Goal: Information Seeking & Learning: Check status

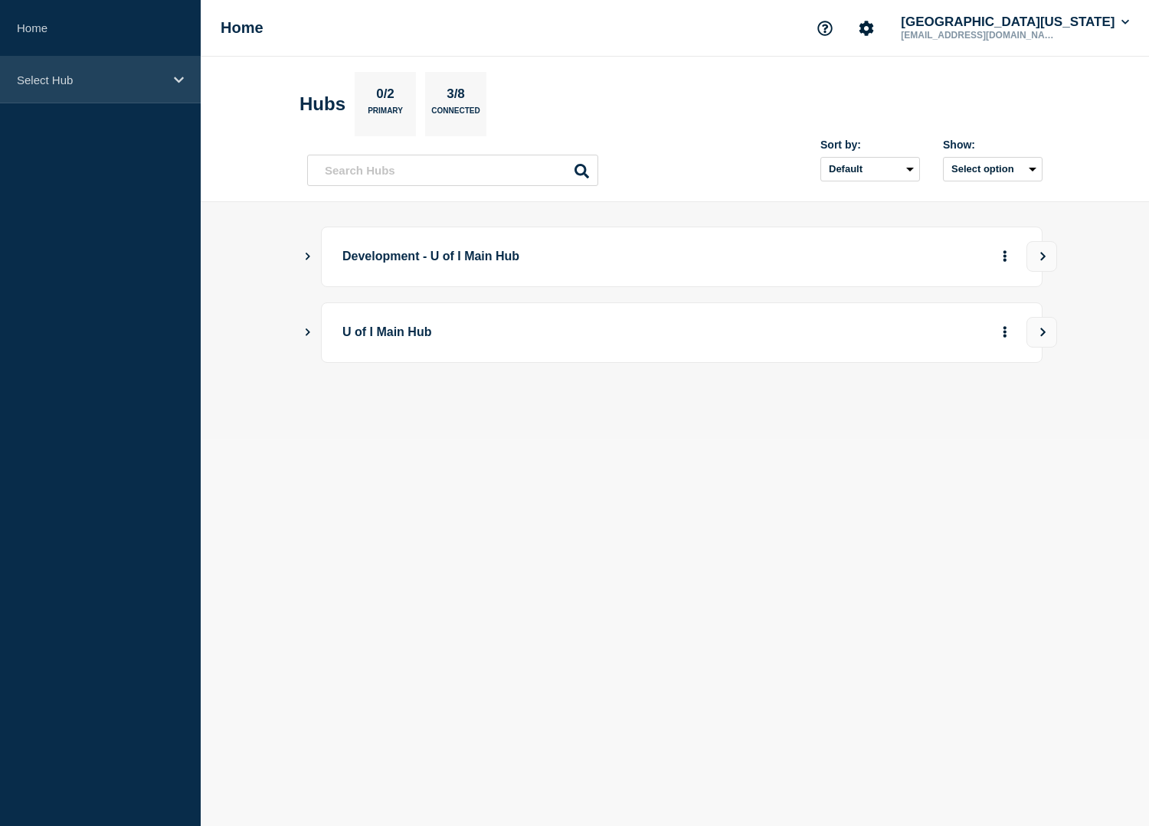
click at [181, 77] on icon at bounding box center [179, 79] width 10 height 11
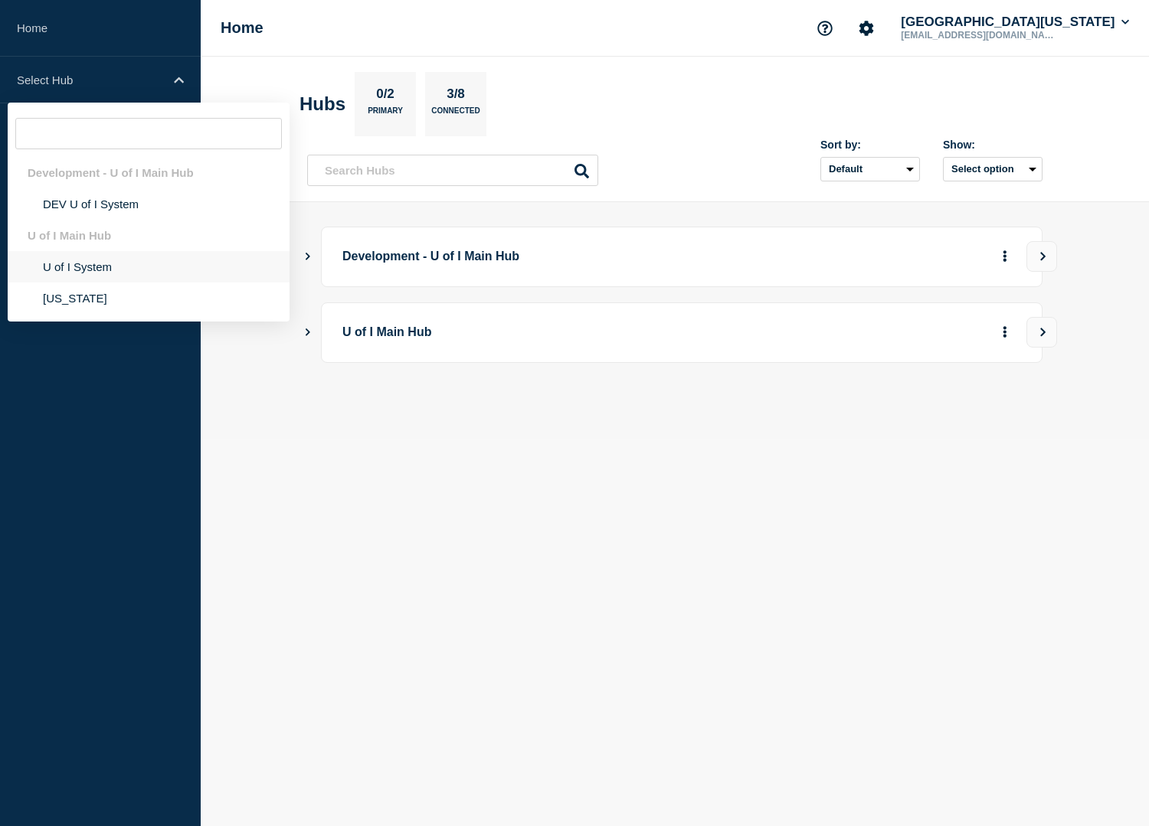
click at [103, 283] on li "U of I System" at bounding box center [149, 298] width 282 height 31
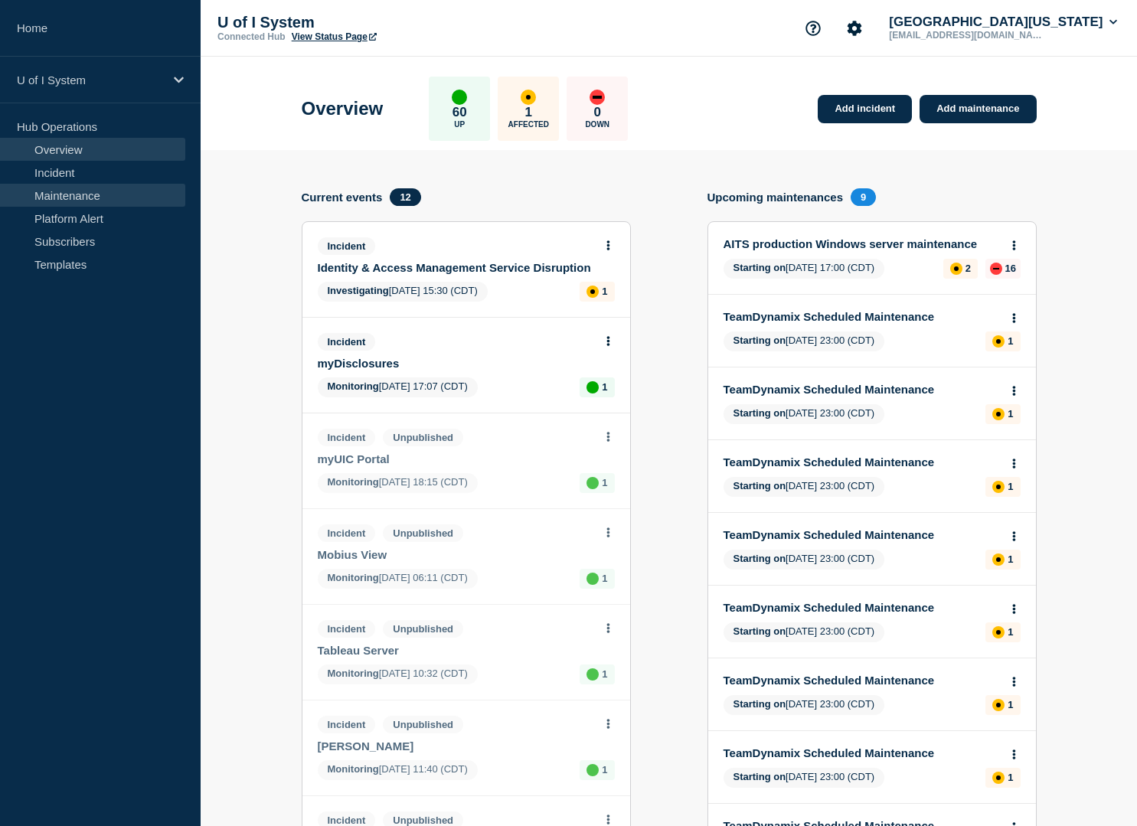
click at [86, 198] on link "Maintenance" at bounding box center [92, 195] width 185 height 23
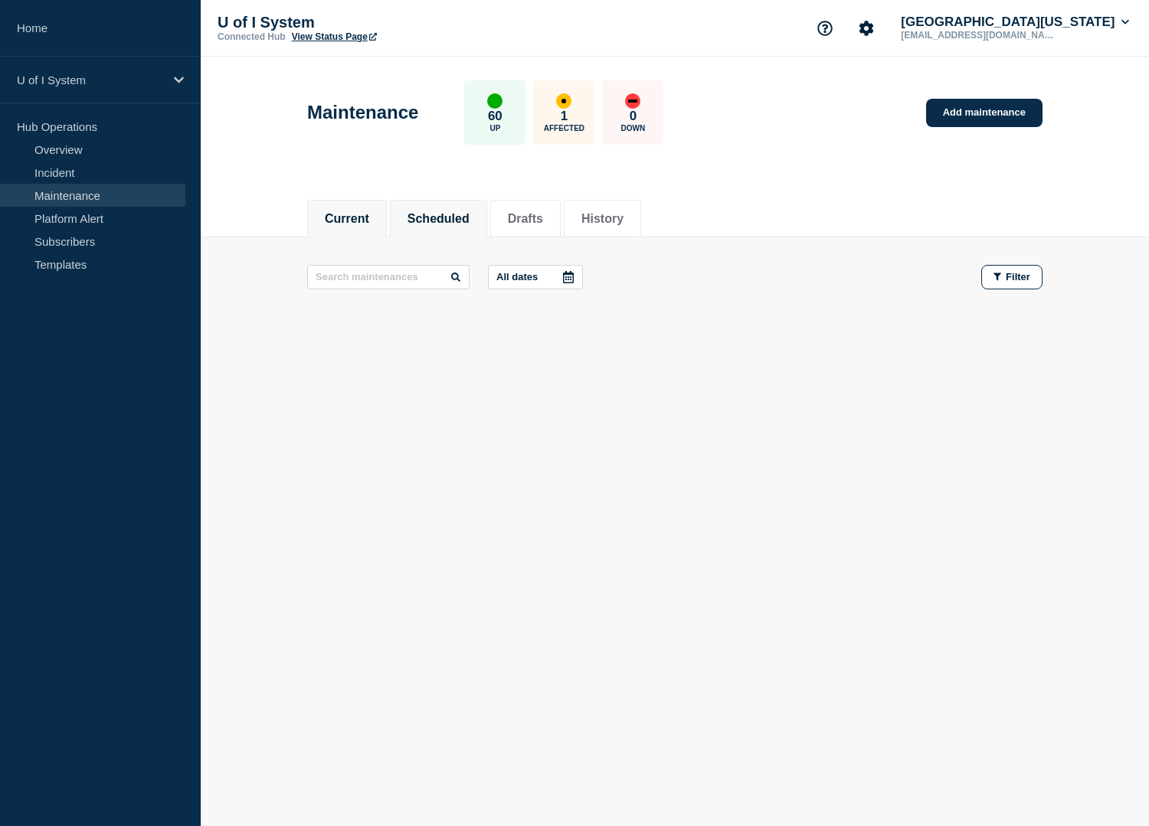
click at [456, 221] on button "Scheduled" at bounding box center [438, 219] width 62 height 14
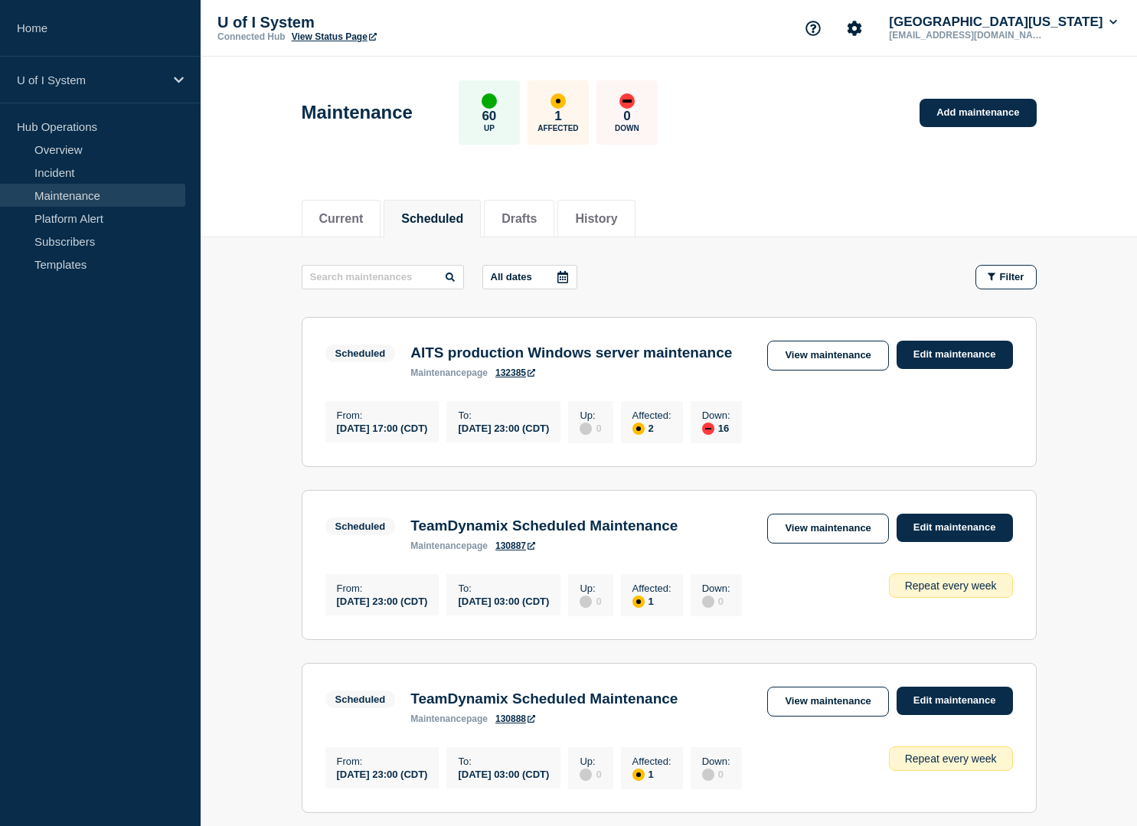
click at [574, 274] on div at bounding box center [563, 277] width 28 height 23
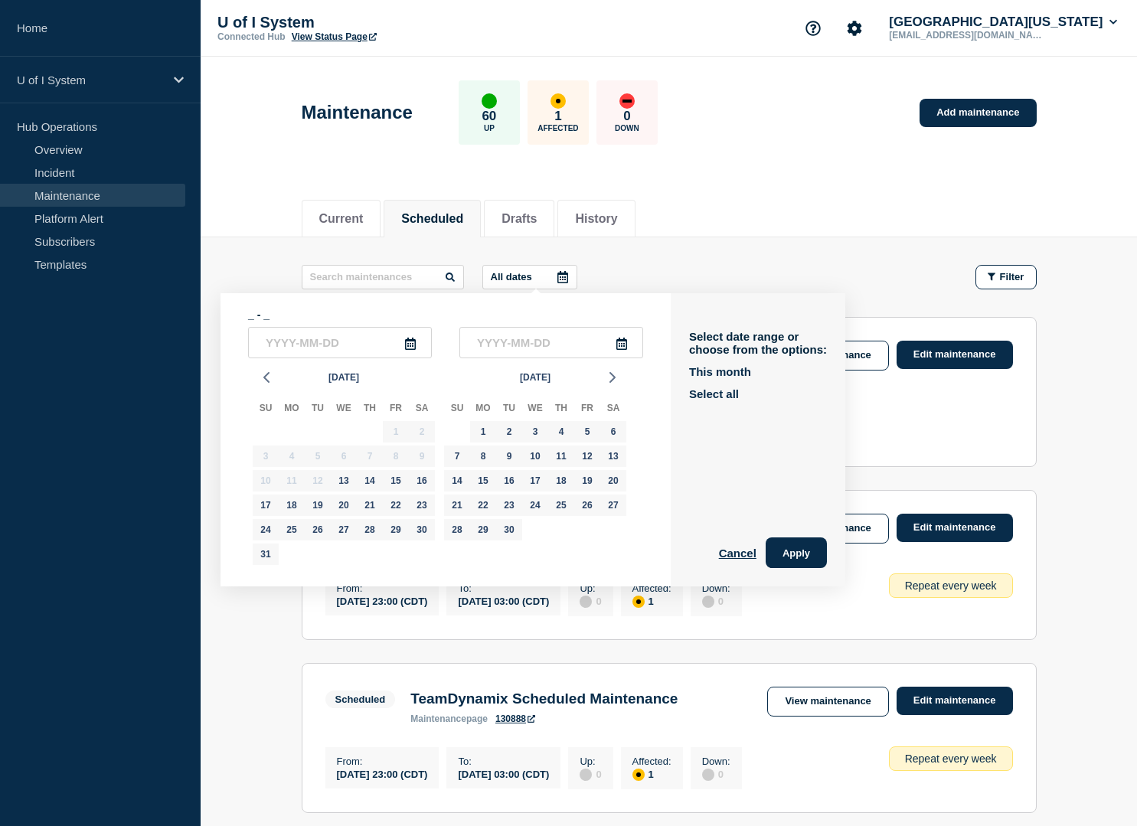
click at [647, 269] on div "All dates _ - _ Aug 2025 Su Mo Tu We Th Fr Sa 27 28 29 30 31 1 2 3 4 5 6 7 8 9 …" at bounding box center [669, 277] width 735 height 25
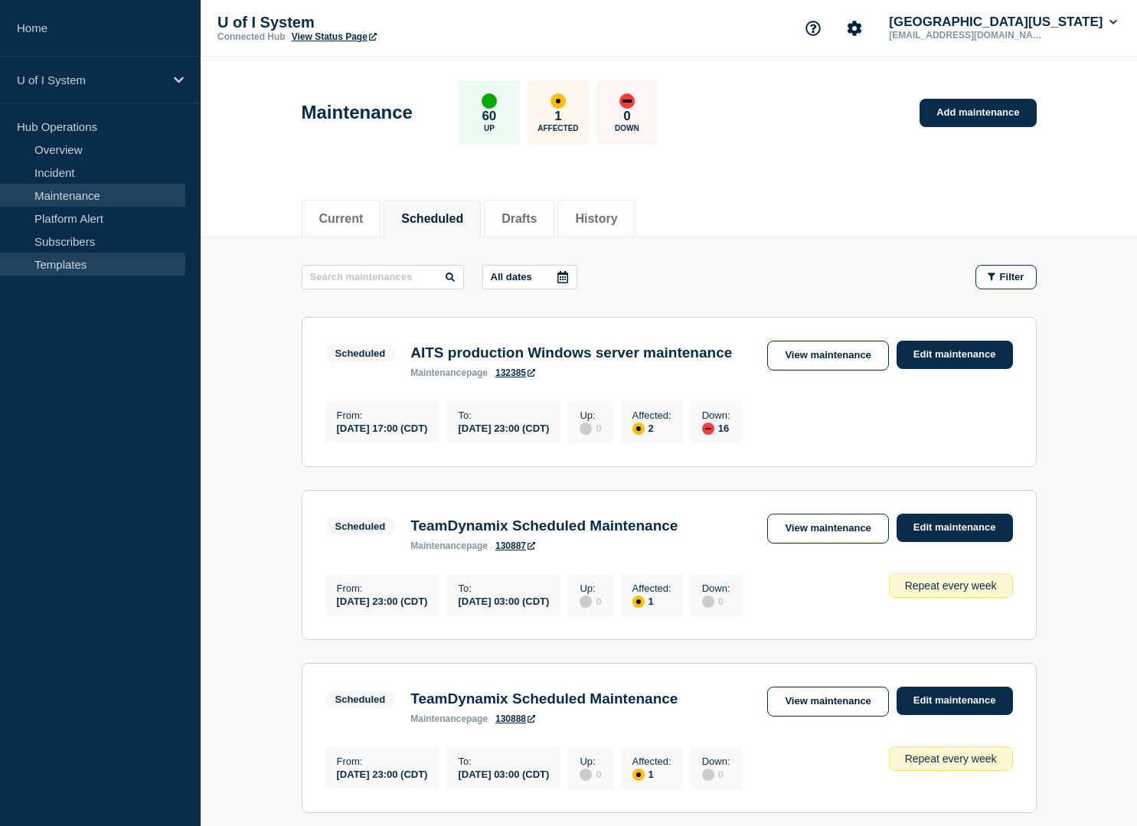
click at [89, 264] on link "Templates" at bounding box center [92, 264] width 185 height 23
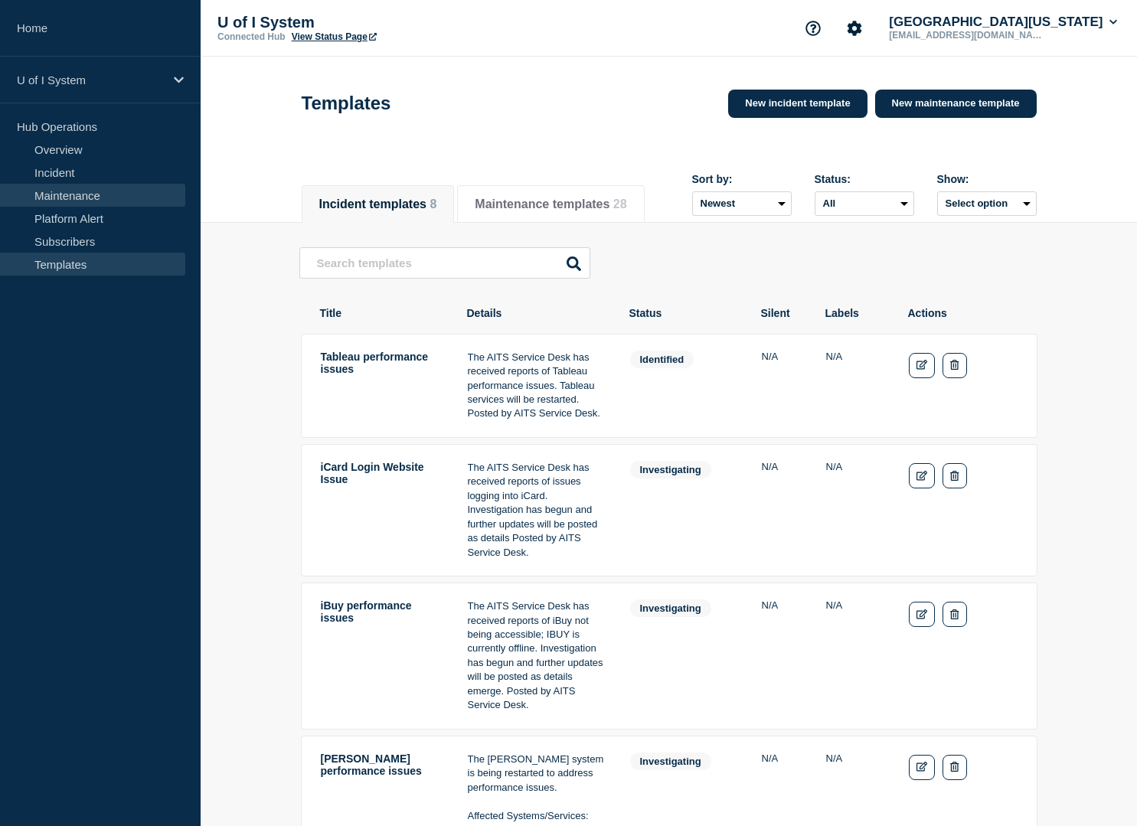
click at [84, 192] on link "Maintenance" at bounding box center [92, 195] width 185 height 23
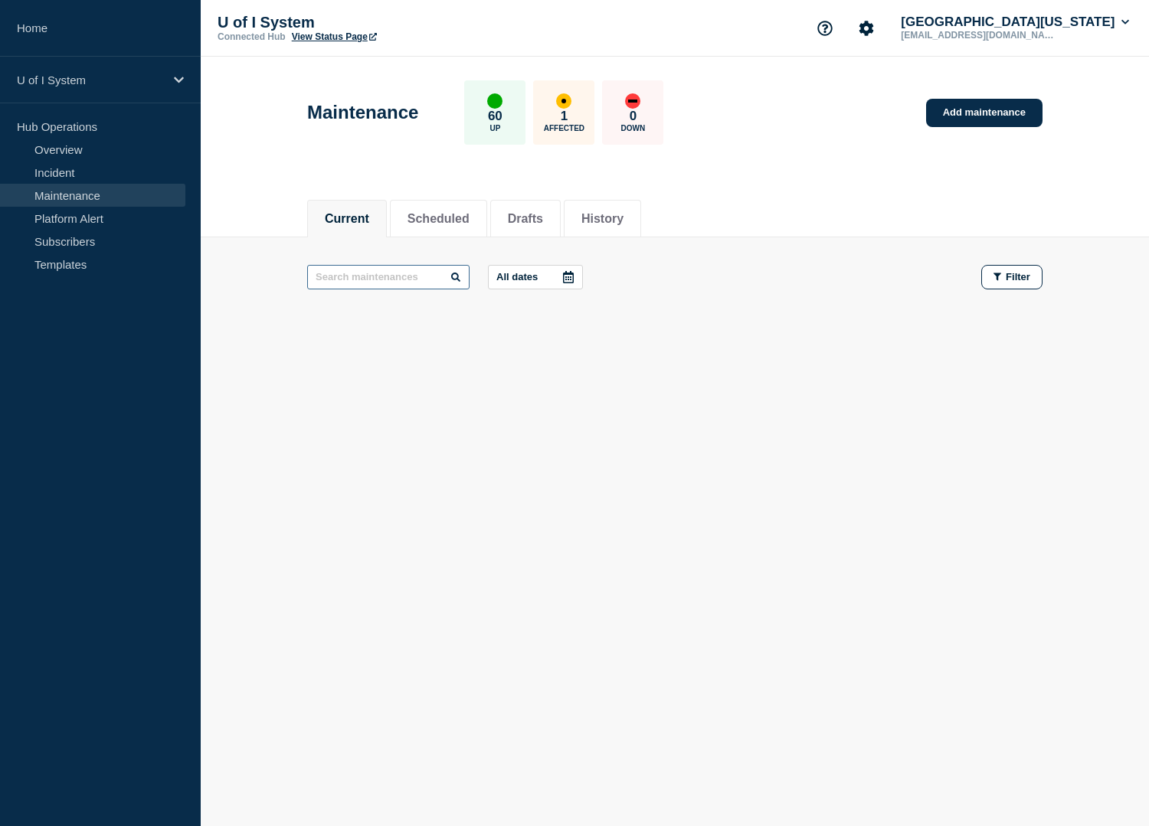
click at [383, 281] on input "text" at bounding box center [388, 277] width 162 height 25
type input "eddie"
click at [623, 222] on button "History" at bounding box center [602, 219] width 42 height 14
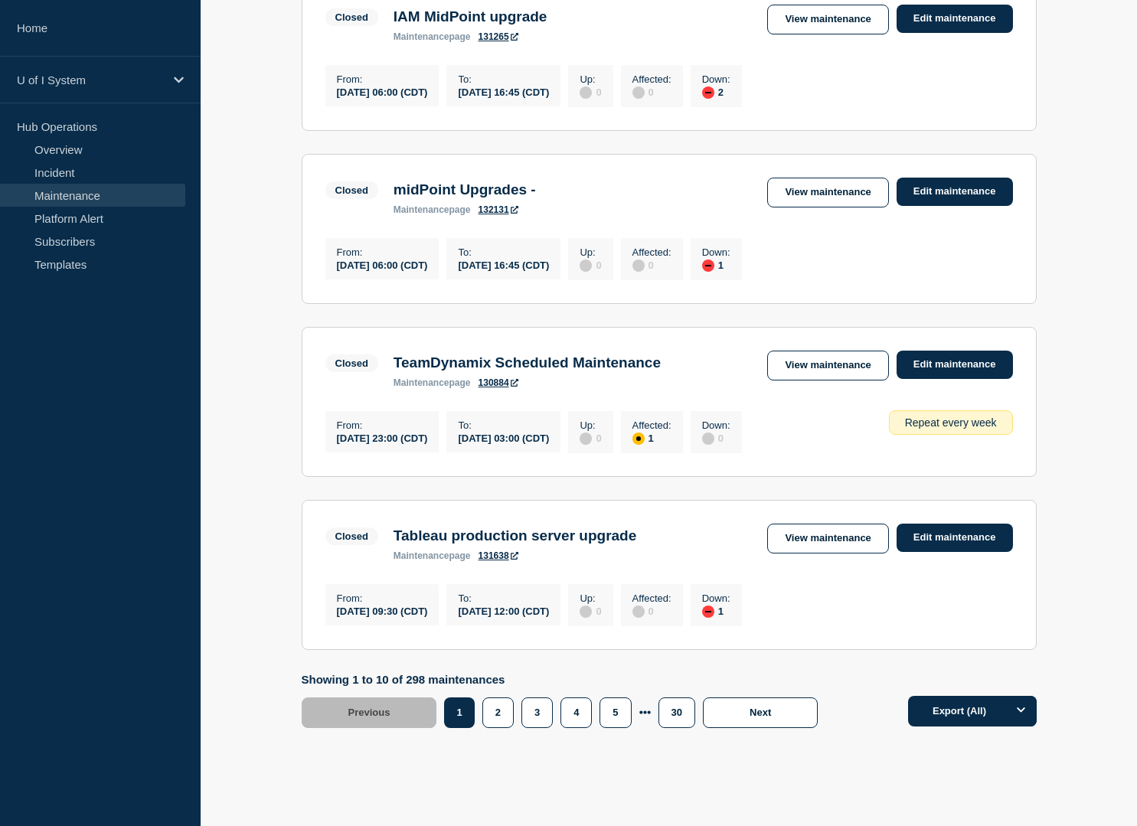
scroll to position [1489, 0]
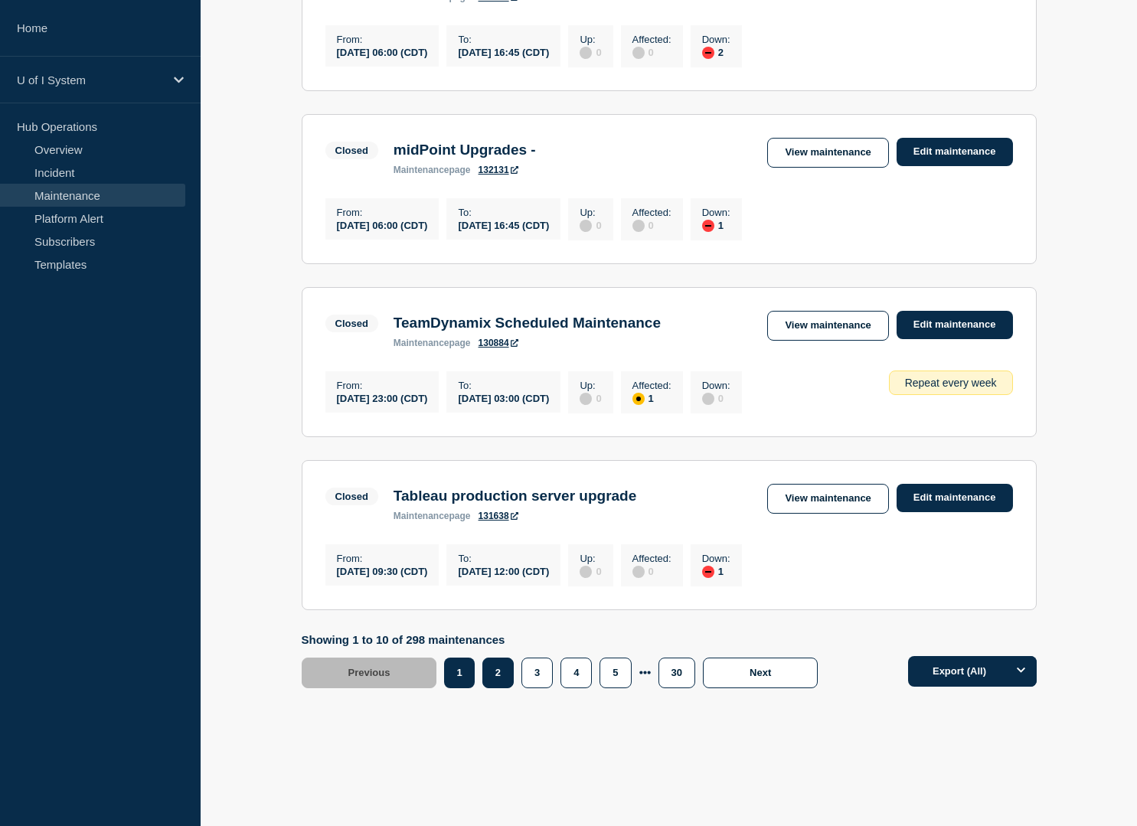
click at [498, 668] on button "2" at bounding box center [497, 673] width 31 height 31
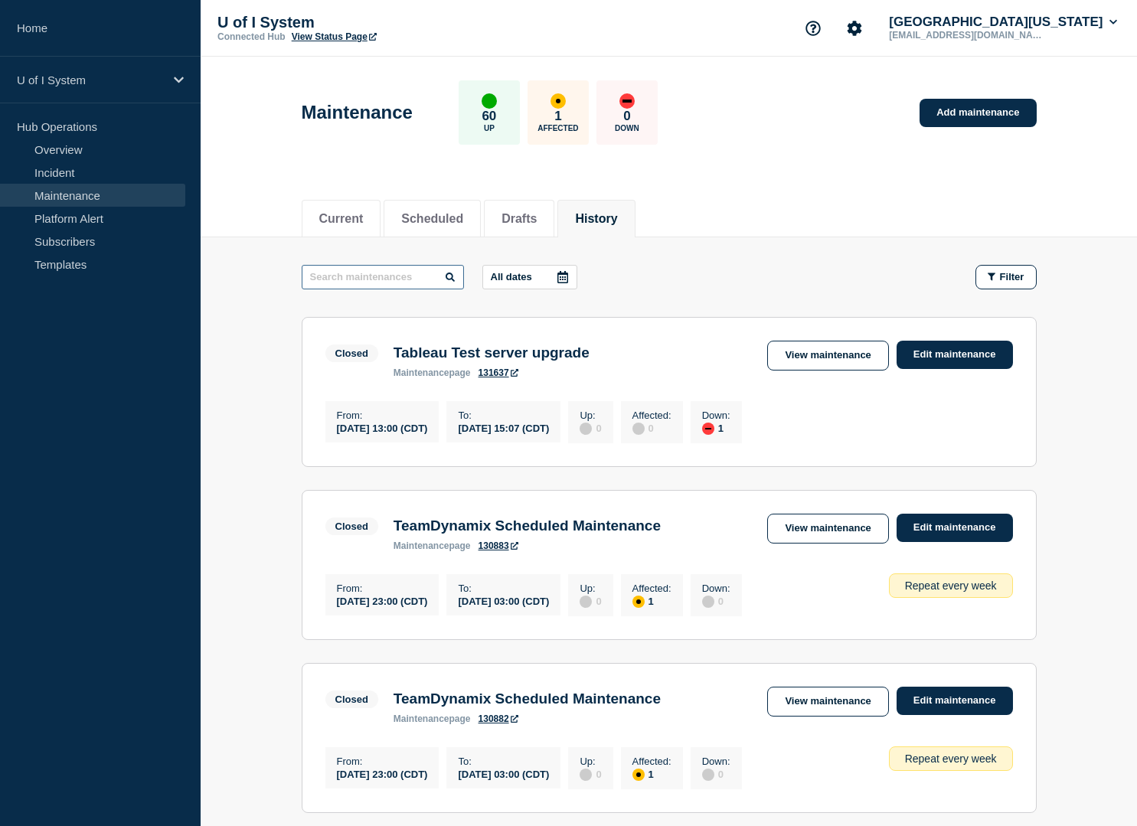
click at [340, 282] on input "text" at bounding box center [383, 277] width 162 height 25
type input "eddie"
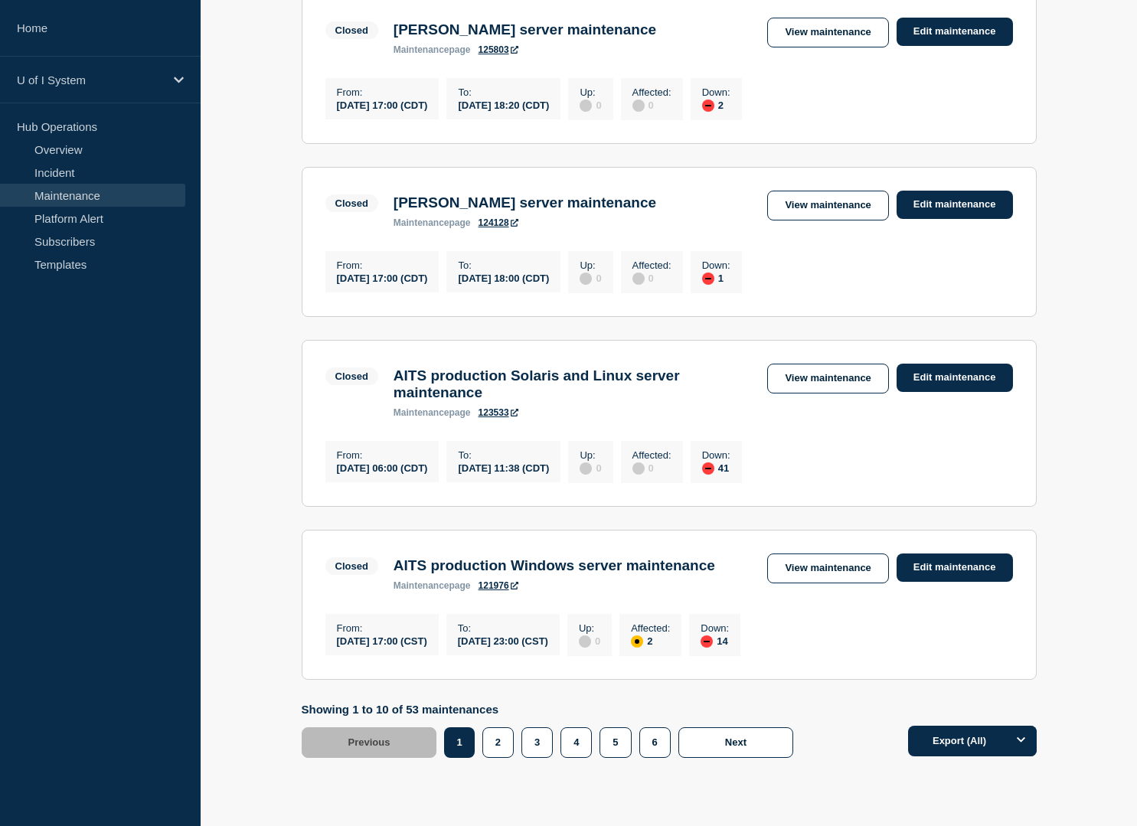
scroll to position [1379, 0]
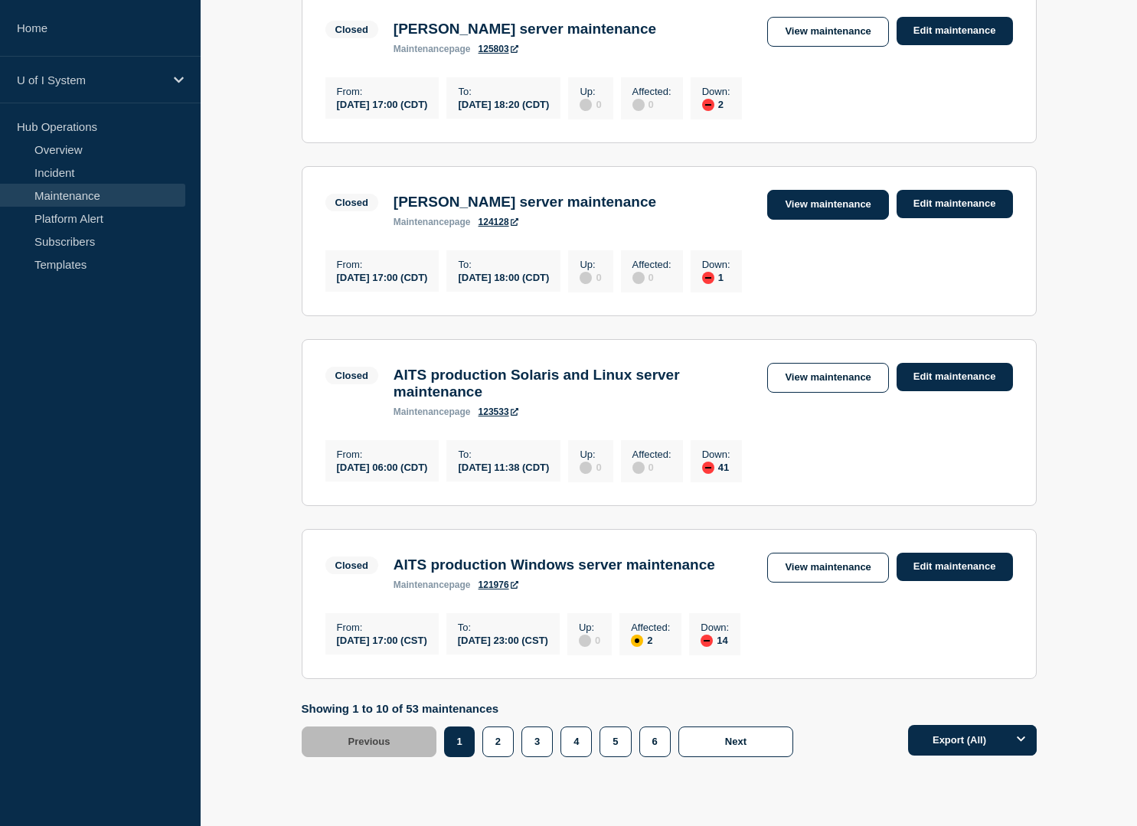
click at [837, 220] on link "View maintenance" at bounding box center [827, 205] width 121 height 30
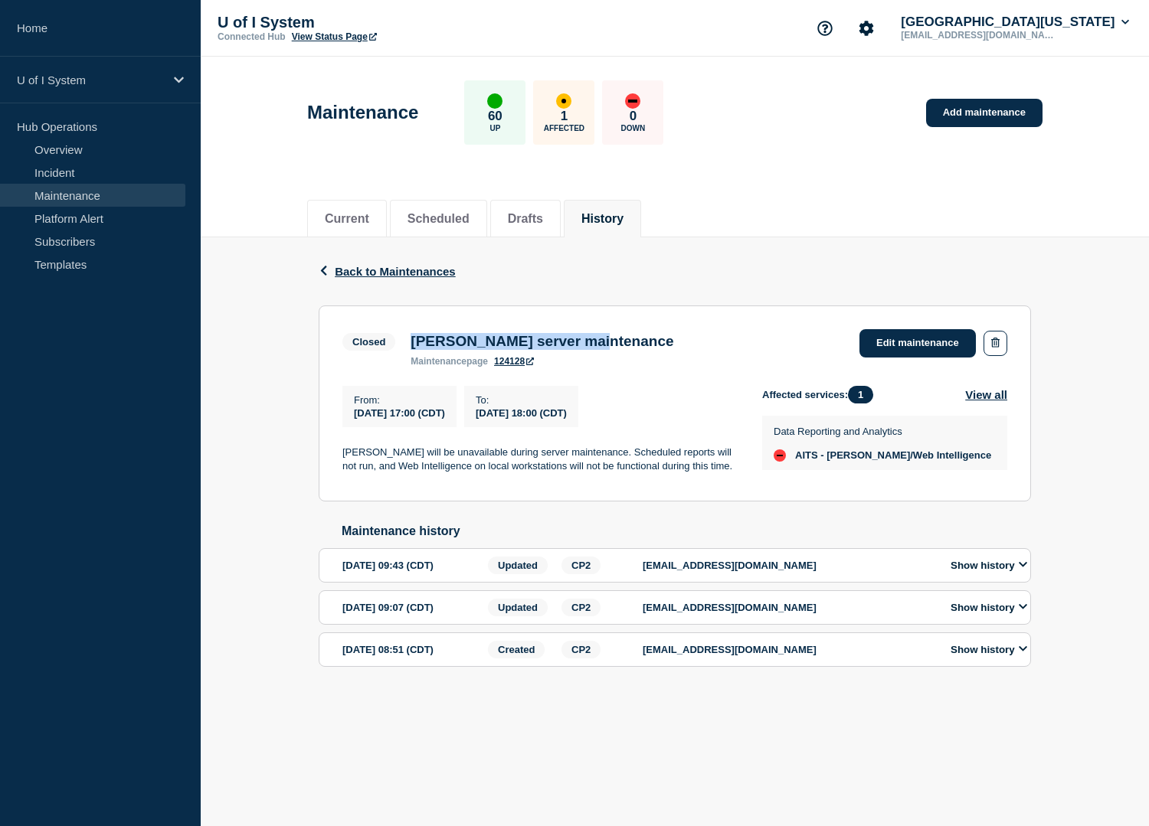
drag, startPoint x: 412, startPoint y: 345, endPoint x: 632, endPoint y: 342, distance: 219.8
click at [632, 342] on div "Closed EDDIE server maintenance maintenance page 124128 Edit maintenance" at bounding box center [674, 348] width 665 height 38
copy h3 "EDDIE server maintenance"
drag, startPoint x: 521, startPoint y: 347, endPoint x: 460, endPoint y: 467, distance: 134.6
click at [460, 467] on p "EDDIE will be unavailable during server maintenance. Scheduled reports will not…" at bounding box center [539, 460] width 395 height 28
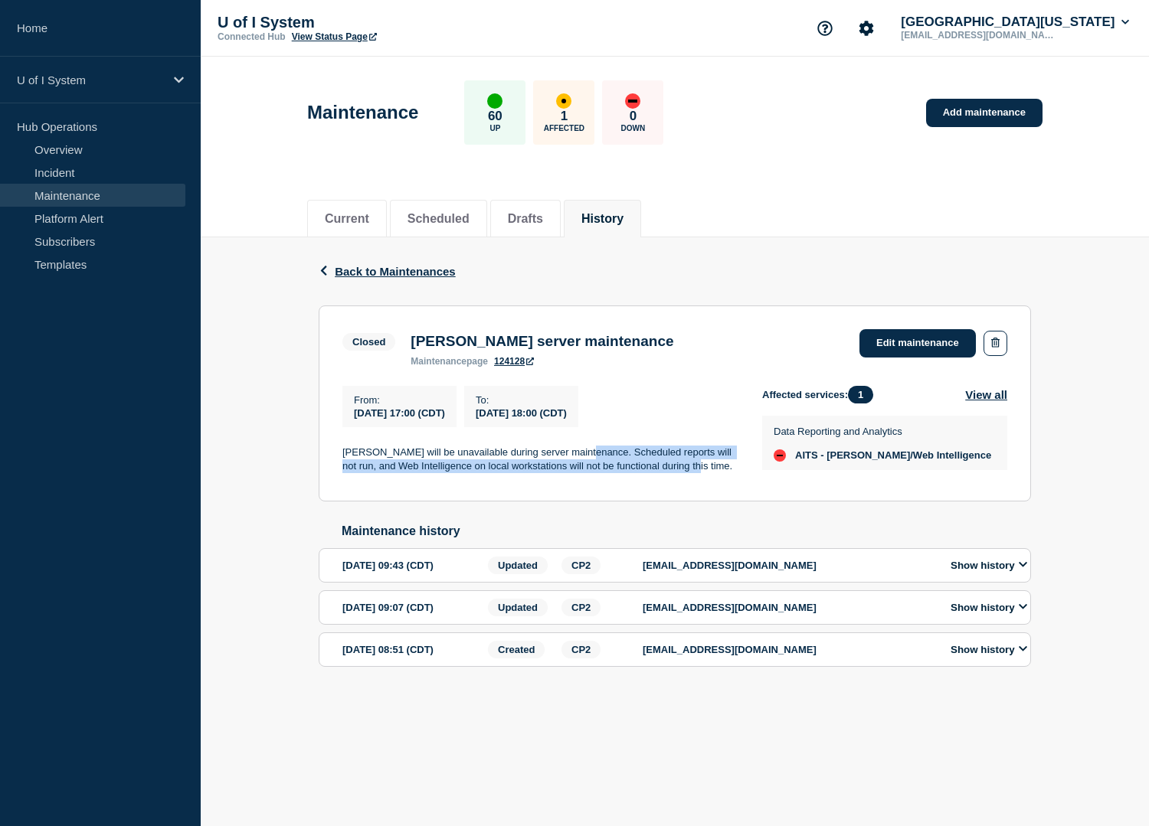
drag, startPoint x: 679, startPoint y: 474, endPoint x: 582, endPoint y: 456, distance: 98.8
click at [582, 456] on p "EDDIE will be unavailable during server maintenance. Scheduled reports will not…" at bounding box center [539, 460] width 395 height 28
copy p "Scheduled reports will not run, and Web Intelligence on local workstations will…"
